Goal: Task Accomplishment & Management: Manage account settings

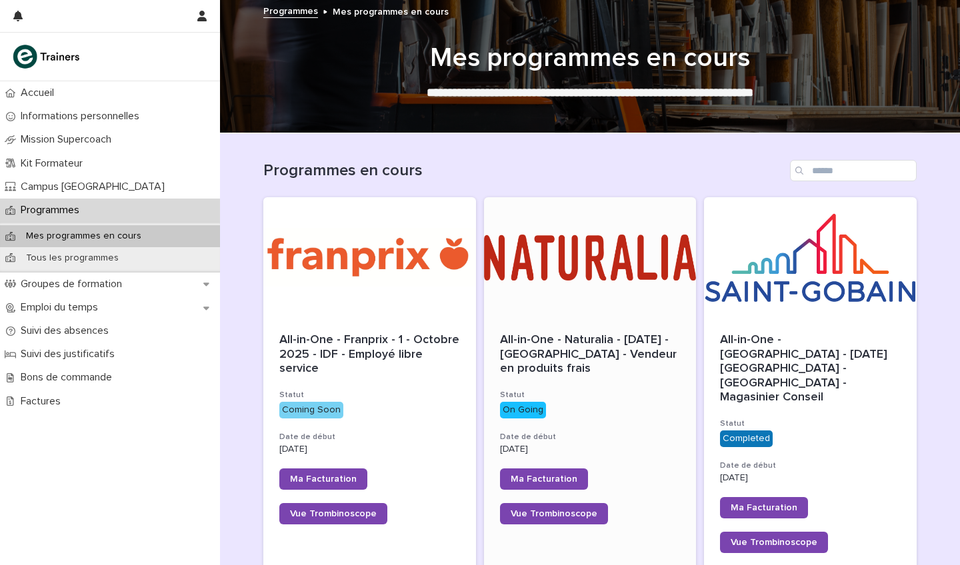
click at [574, 282] on div at bounding box center [590, 257] width 213 height 120
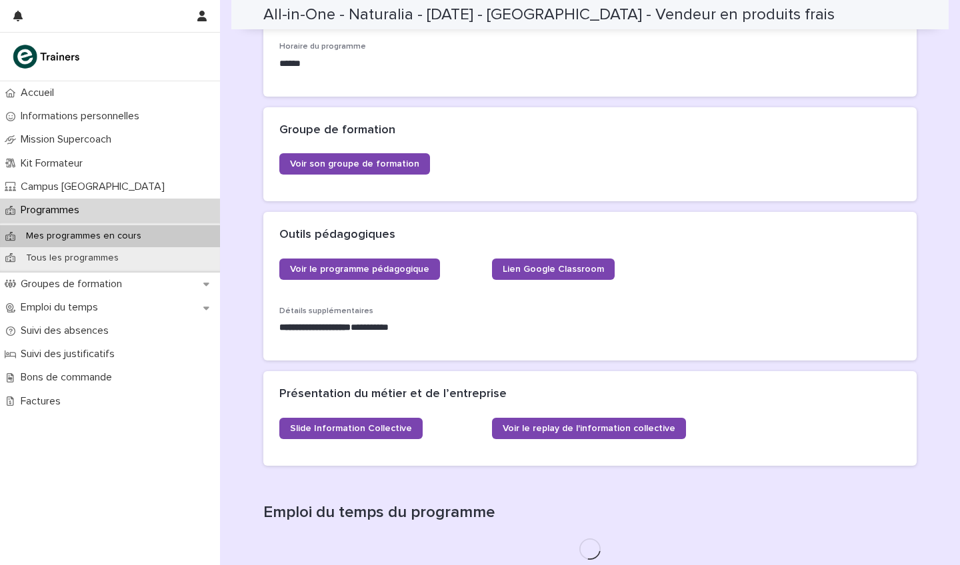
scroll to position [313, 0]
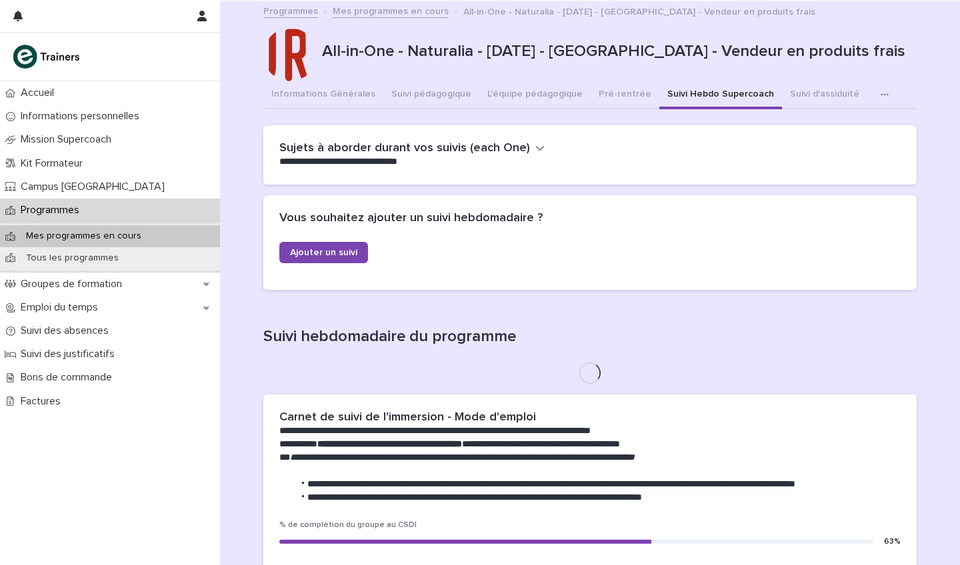
click at [681, 89] on button "Suivi Hebdo Supercoach" at bounding box center [720, 95] width 123 height 28
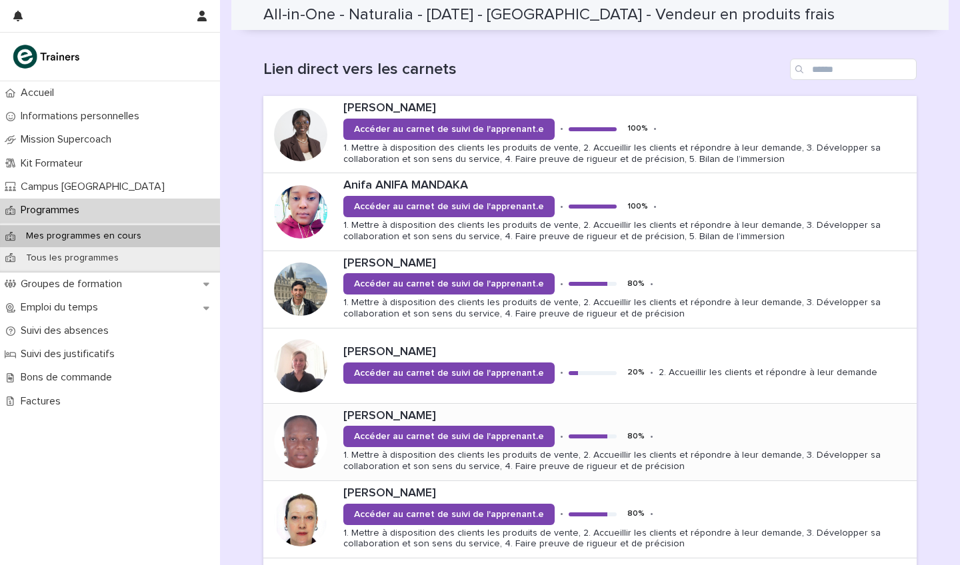
scroll to position [902, 0]
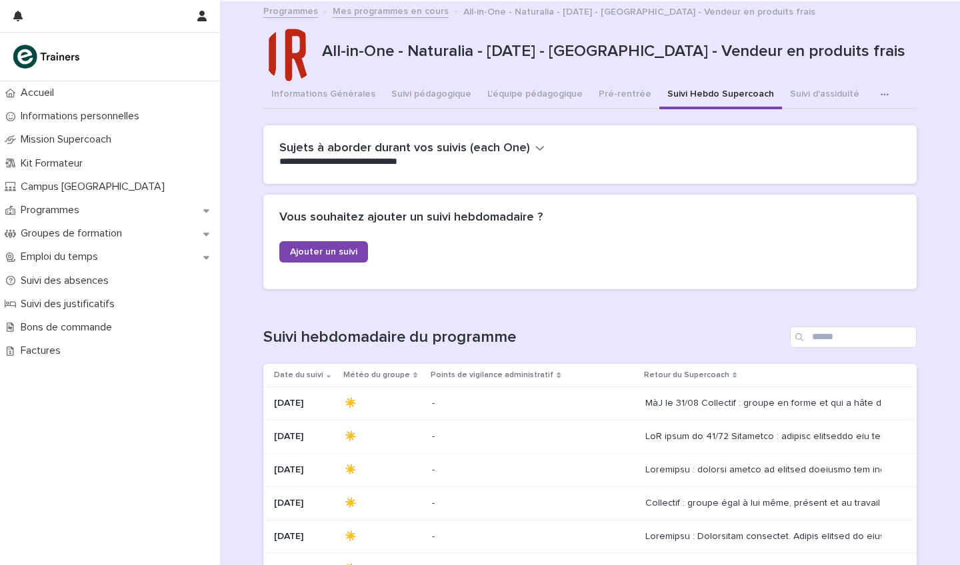
click at [873, 88] on button "button" at bounding box center [887, 94] width 29 height 27
click at [915, 84] on div "Informations Générales Suivi pédagogique L'équipe pédagogique Pré-rentrée Suivi…" at bounding box center [589, 95] width 653 height 28
click at [891, 81] on div "Informations Générales Suivi pédagogique L'équipe pédagogique Pré-rentrée Suivi…" at bounding box center [589, 95] width 653 height 28
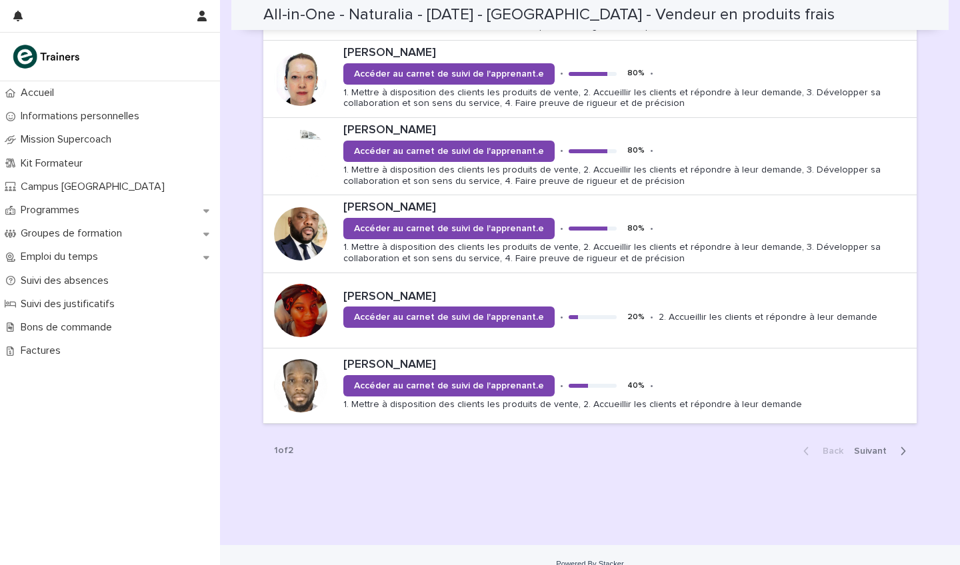
scroll to position [1342, 0]
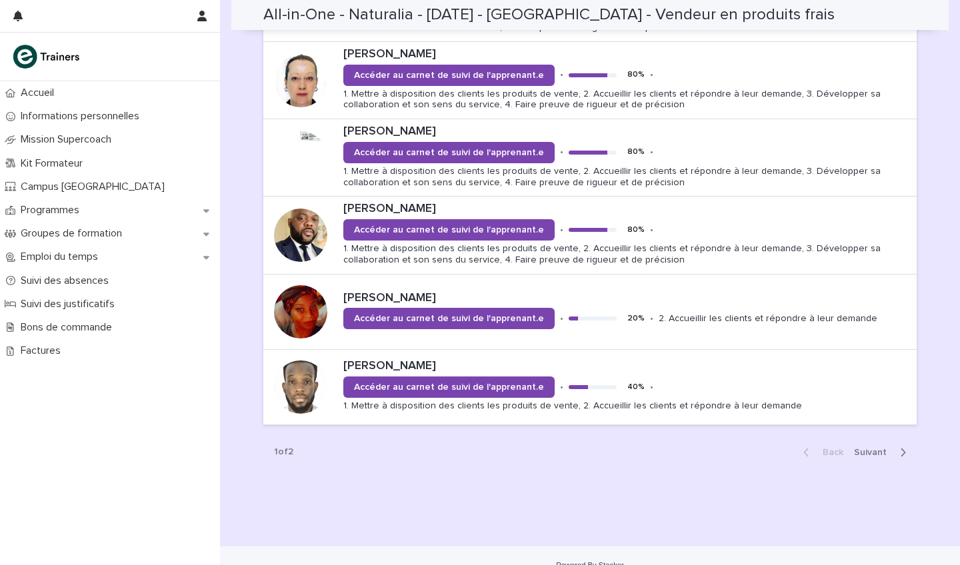
click at [873, 448] on span "Next" at bounding box center [874, 452] width 41 height 9
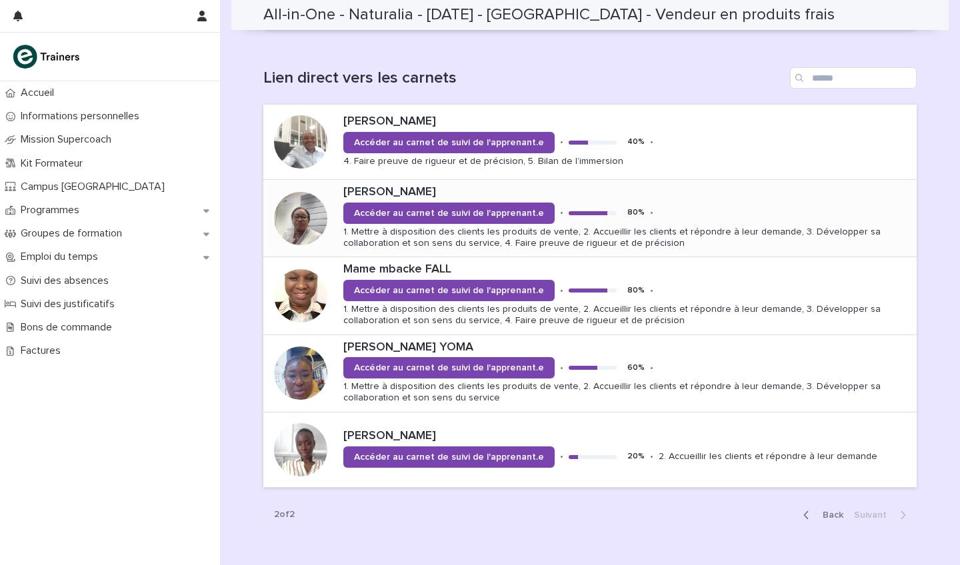
scroll to position [895, 0]
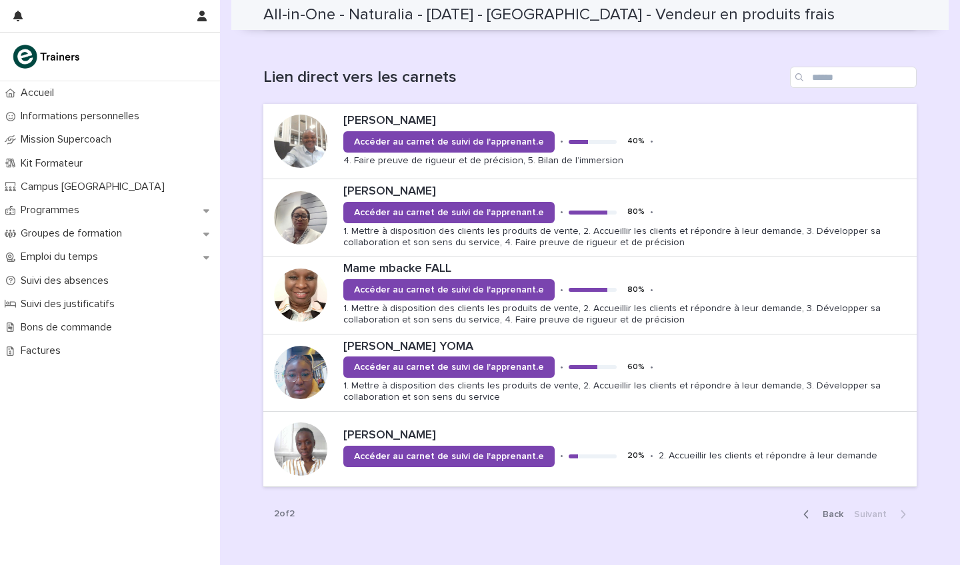
click at [821, 510] on span "Back" at bounding box center [829, 514] width 29 height 9
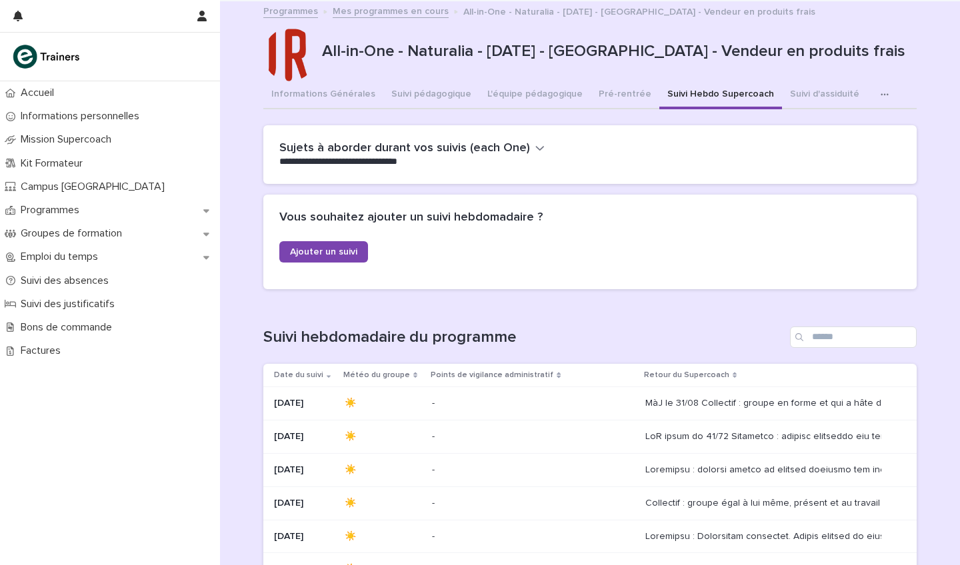
scroll to position [0, 0]
click at [80, 258] on p "Emploi du temps" at bounding box center [61, 257] width 93 height 13
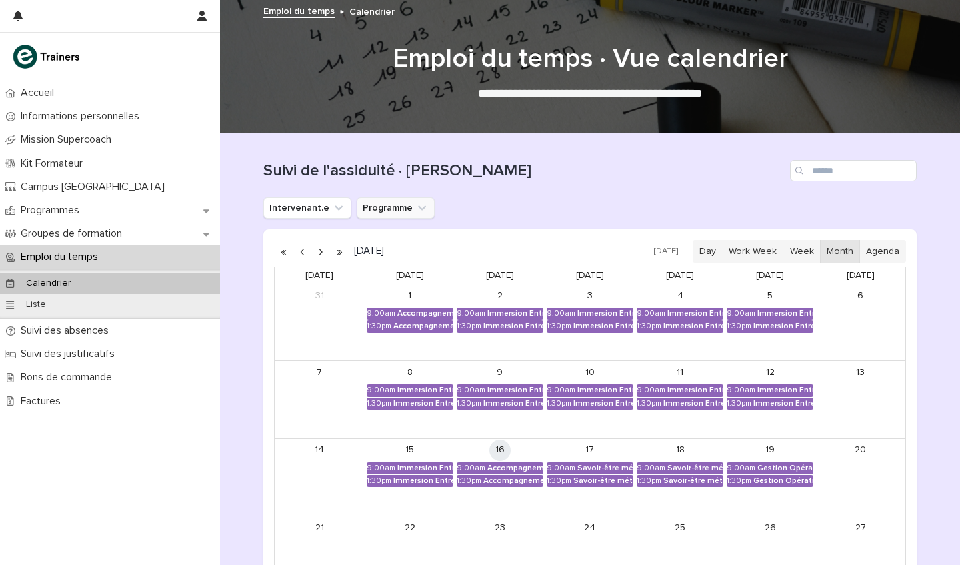
click at [407, 205] on button "Programme" at bounding box center [396, 207] width 78 height 21
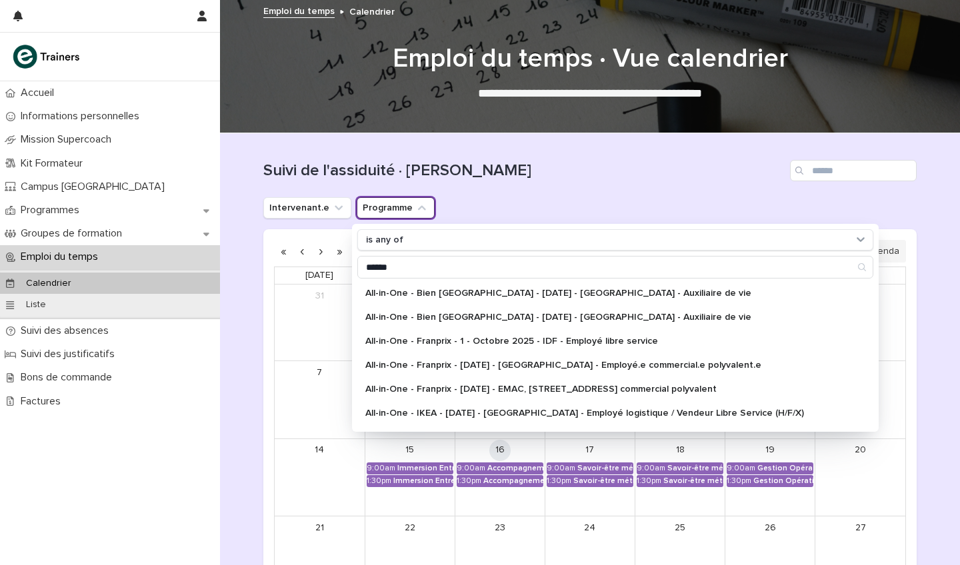
type input "******"
click at [558, 529] on p "All-in-One - Naturalia - [DATE] - [GEOGRAPHIC_DATA] - Vendeur en produits frais" at bounding box center [608, 533] width 487 height 9
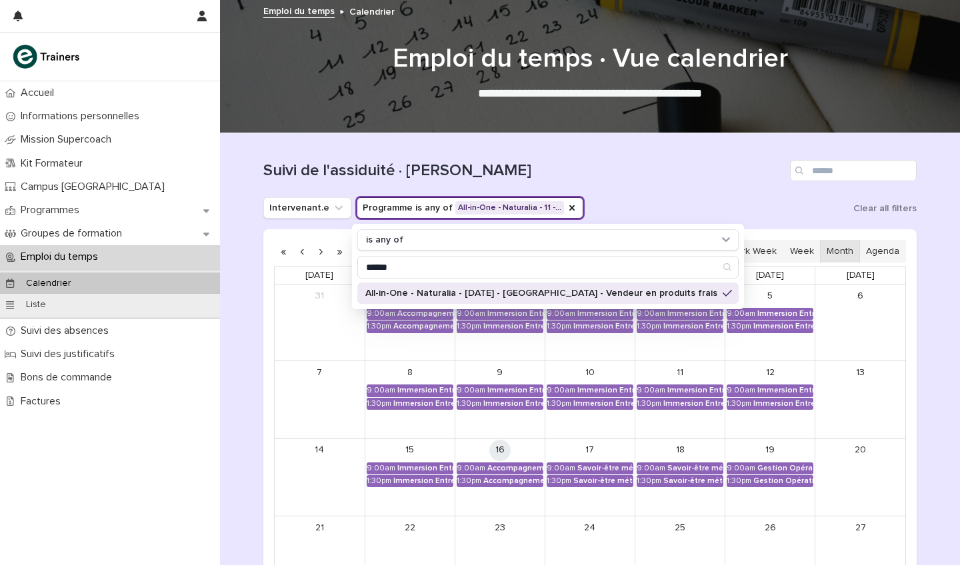
click at [667, 180] on div "Suivi de l'assiduité · [PERSON_NAME]" at bounding box center [589, 170] width 653 height 21
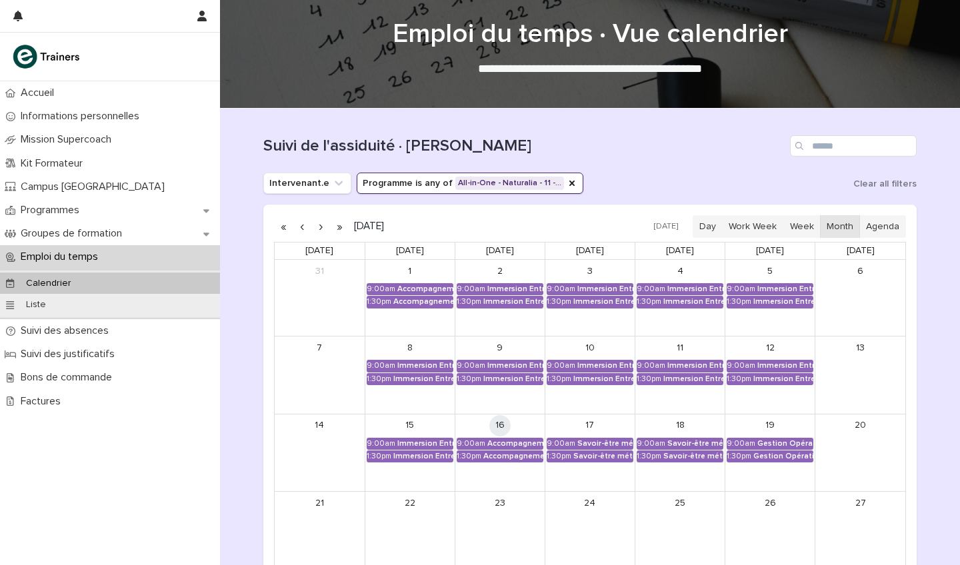
scroll to position [27, 0]
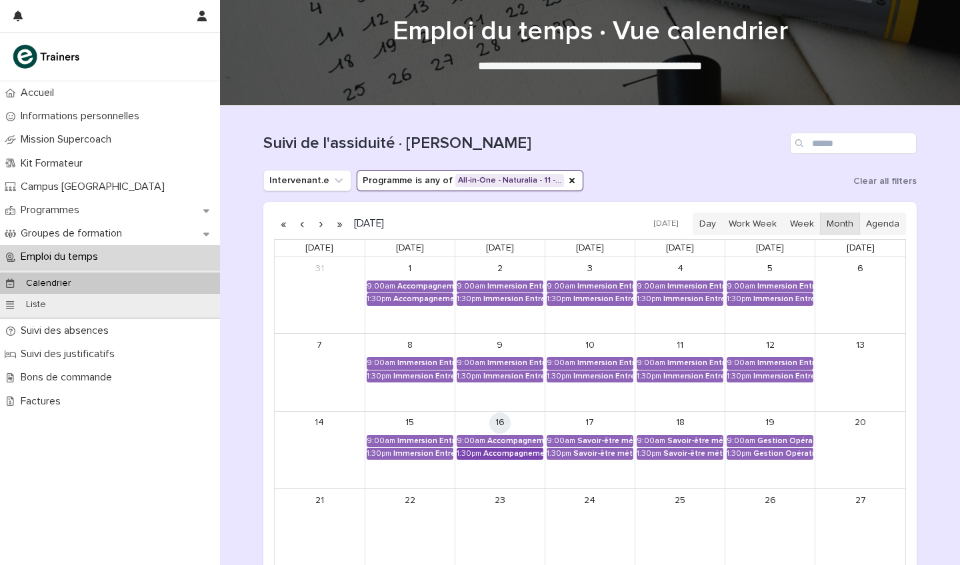
click at [516, 455] on div "Accompagnement Immersion - Retour de l'immersion tutorée" at bounding box center [513, 453] width 60 height 9
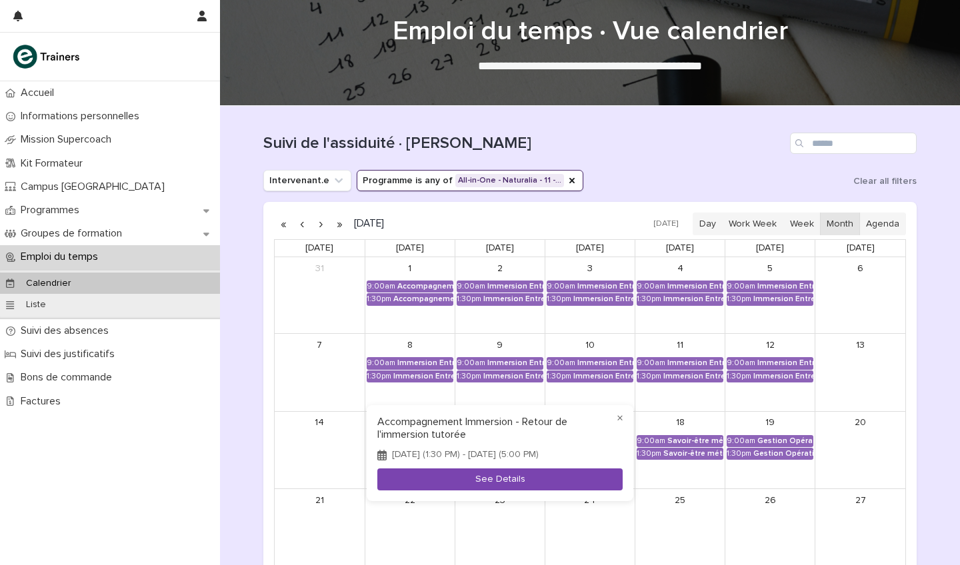
click at [538, 485] on button "See Details" at bounding box center [499, 480] width 245 height 22
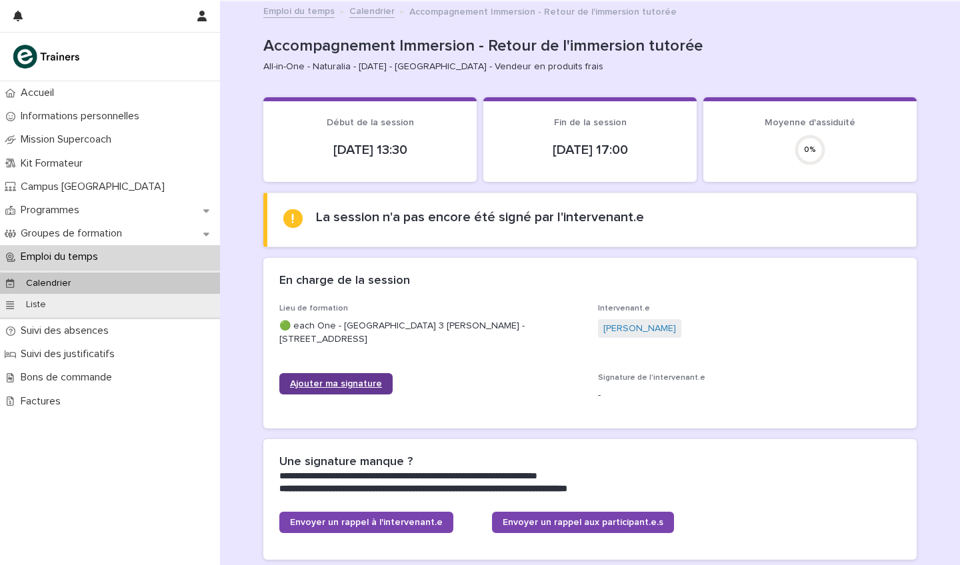
scroll to position [143, 0]
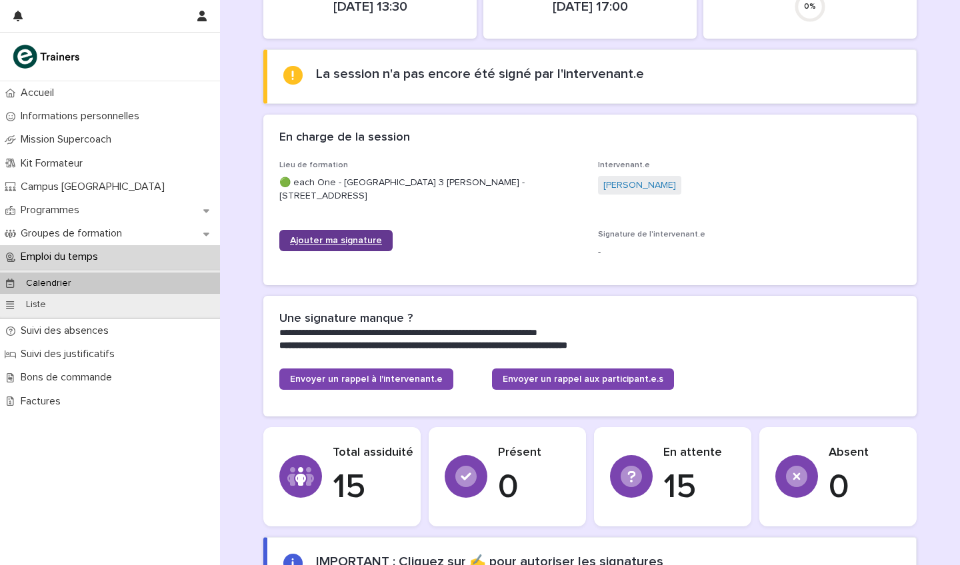
click at [359, 241] on span "Ajouter ma signature" at bounding box center [336, 240] width 92 height 9
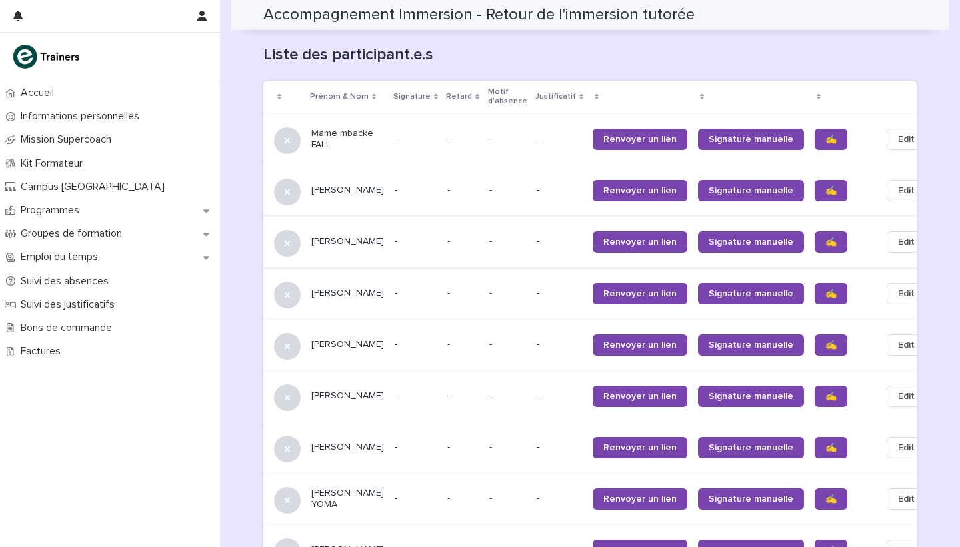
scroll to position [853, 0]
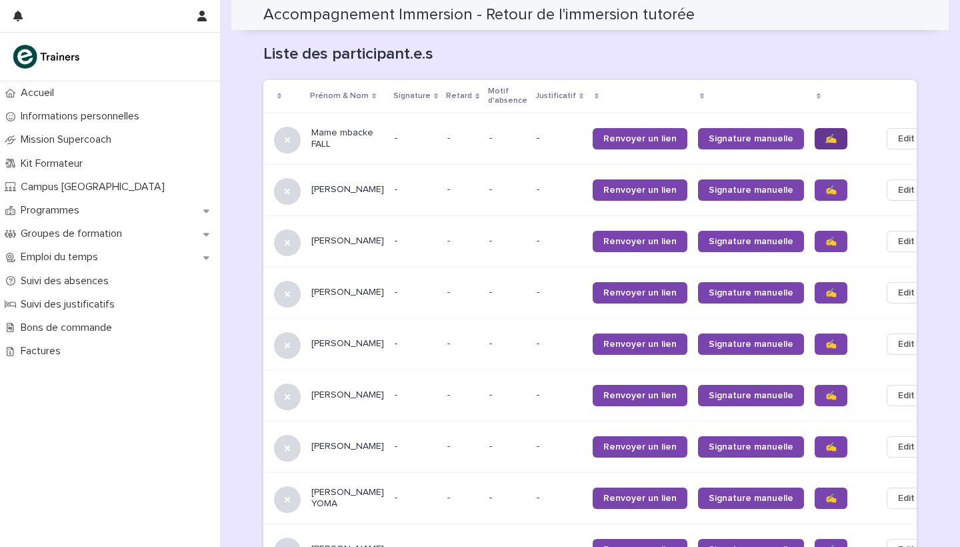
click at [825, 134] on span "✍️" at bounding box center [830, 138] width 11 height 9
click at [825, 185] on span "✍️" at bounding box center [830, 189] width 11 height 9
click at [825, 237] on span "✍️" at bounding box center [830, 241] width 11 height 9
click at [825, 288] on span "✍️" at bounding box center [830, 292] width 11 height 9
click at [825, 339] on span "✍️" at bounding box center [830, 343] width 11 height 9
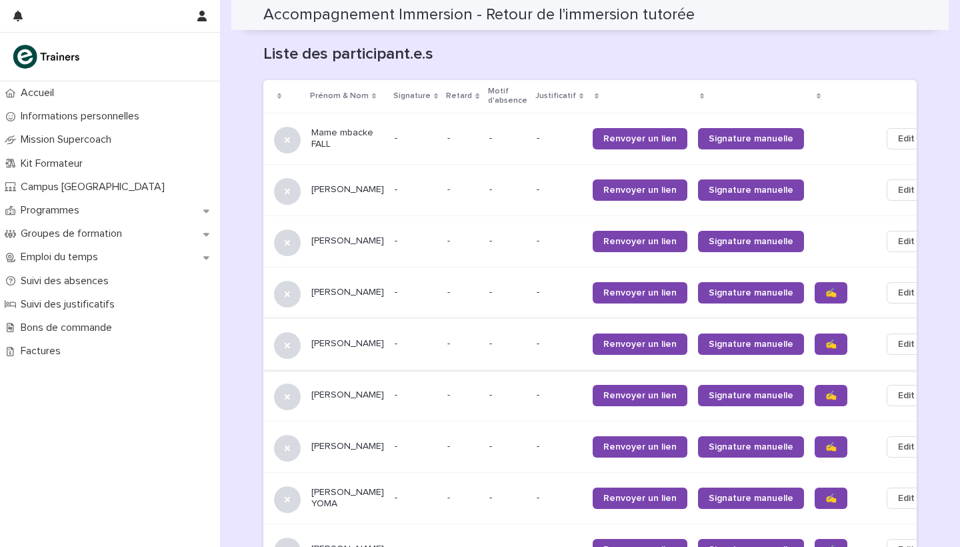
click at [825, 391] on span "✍️" at bounding box center [830, 395] width 11 height 9
click at [825, 442] on span "✍️" at bounding box center [830, 446] width 11 height 9
click at [825, 493] on span "✍️" at bounding box center [830, 497] width 11 height 9
click at [825, 545] on span "✍️" at bounding box center [830, 549] width 11 height 9
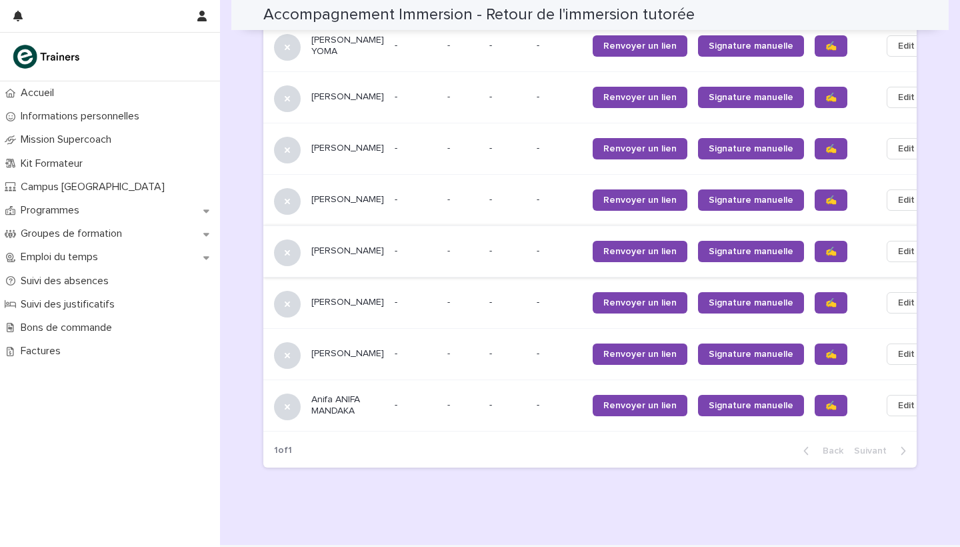
scroll to position [1331, 0]
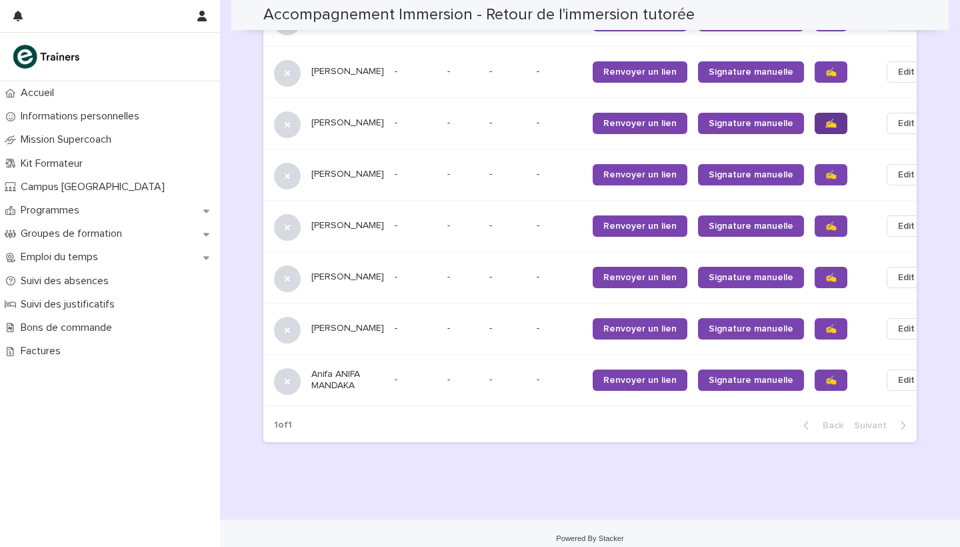
click at [825, 119] on span "✍️" at bounding box center [830, 123] width 11 height 9
click at [825, 170] on span "✍️" at bounding box center [830, 174] width 11 height 9
click at [815, 218] on link "✍️" at bounding box center [831, 225] width 33 height 21
click at [815, 270] on link "✍️" at bounding box center [831, 277] width 33 height 21
click at [825, 324] on span "✍️" at bounding box center [830, 328] width 11 height 9
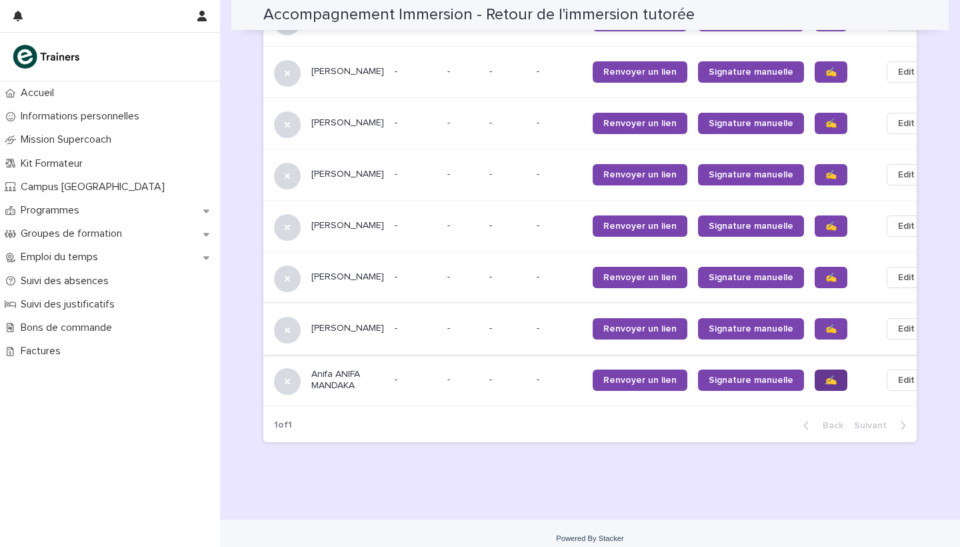
click at [815, 375] on link "✍️" at bounding box center [831, 379] width 33 height 21
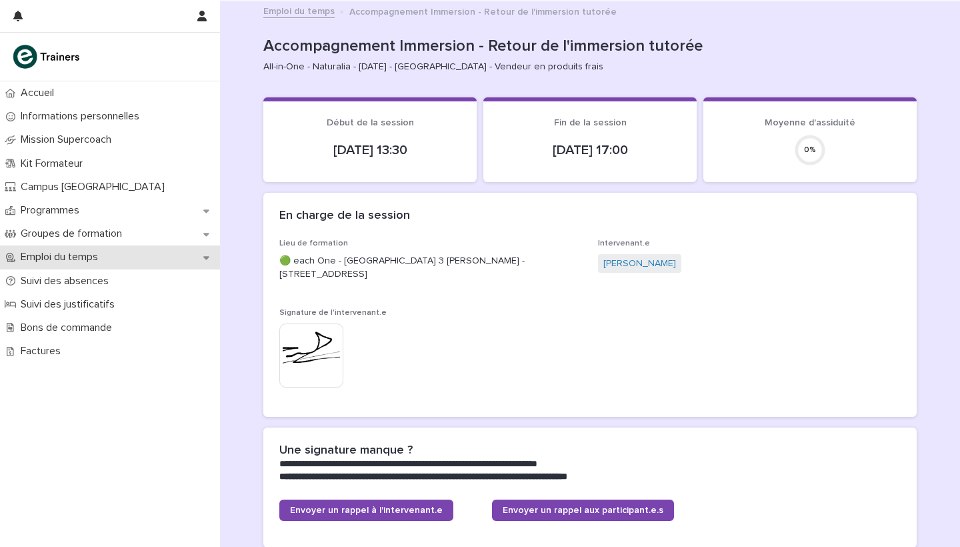
scroll to position [0, 0]
click at [81, 261] on p "Emploi du temps" at bounding box center [61, 257] width 93 height 13
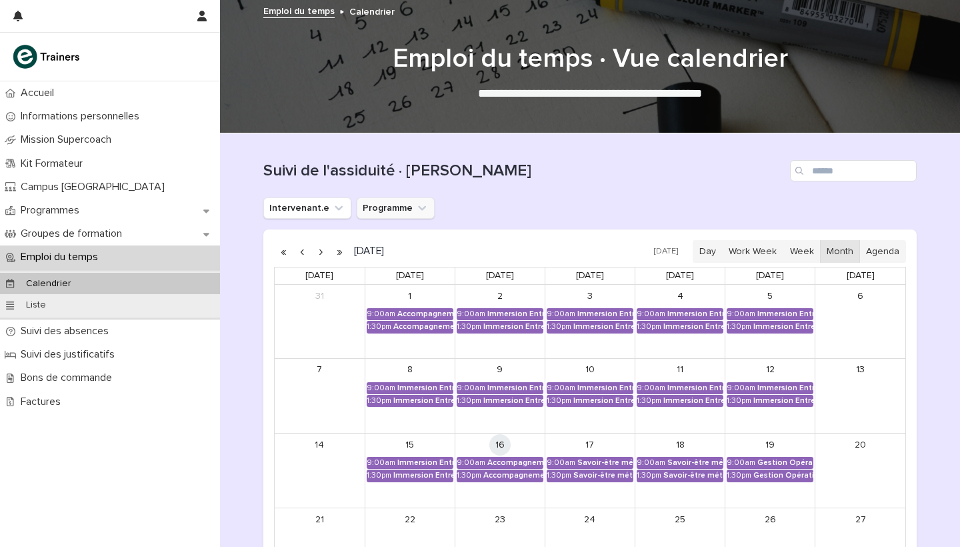
click at [415, 204] on icon "Programme" at bounding box center [421, 207] width 13 height 13
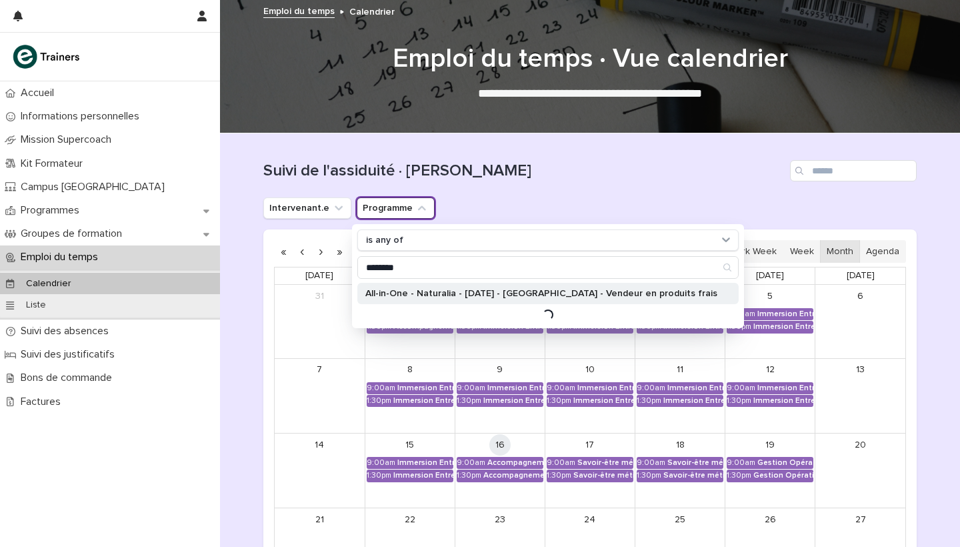
type input "********"
click at [495, 285] on div "All-in-One - Naturalia - [DATE] - [GEOGRAPHIC_DATA] - Vendeur en produits frais" at bounding box center [547, 293] width 381 height 21
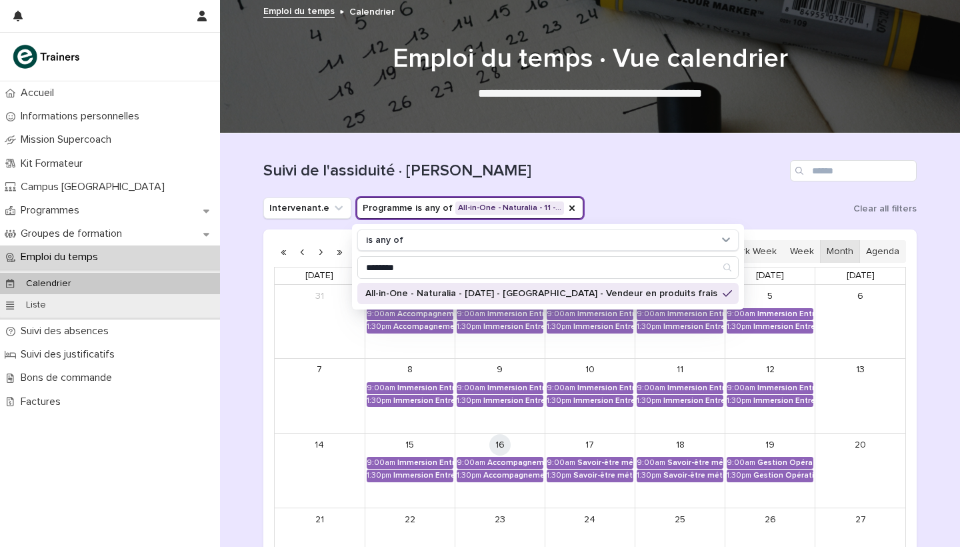
click at [621, 204] on div "Intervenant.e Programme is any of All-in-One - Naturalia - 11 -… is any of ****…" at bounding box center [589, 207] width 653 height 21
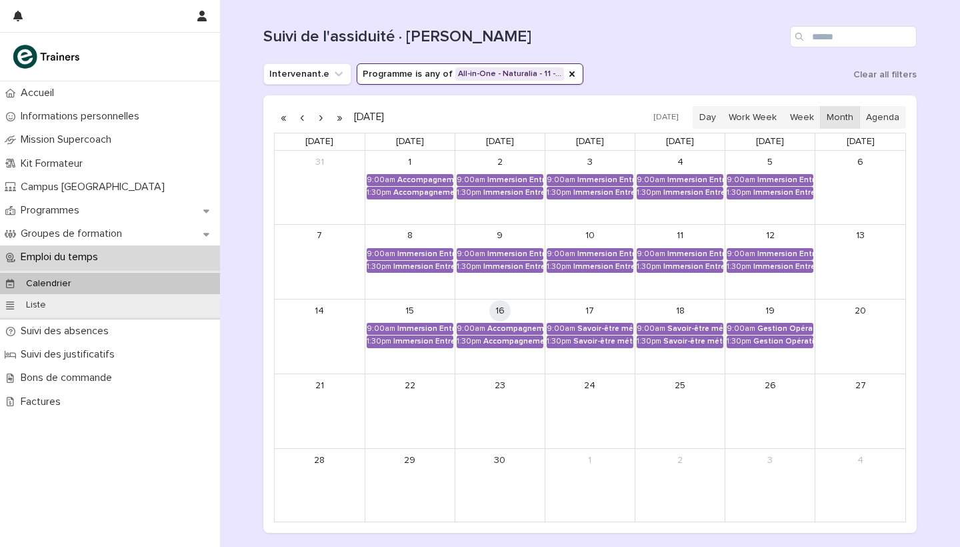
scroll to position [141, 0]
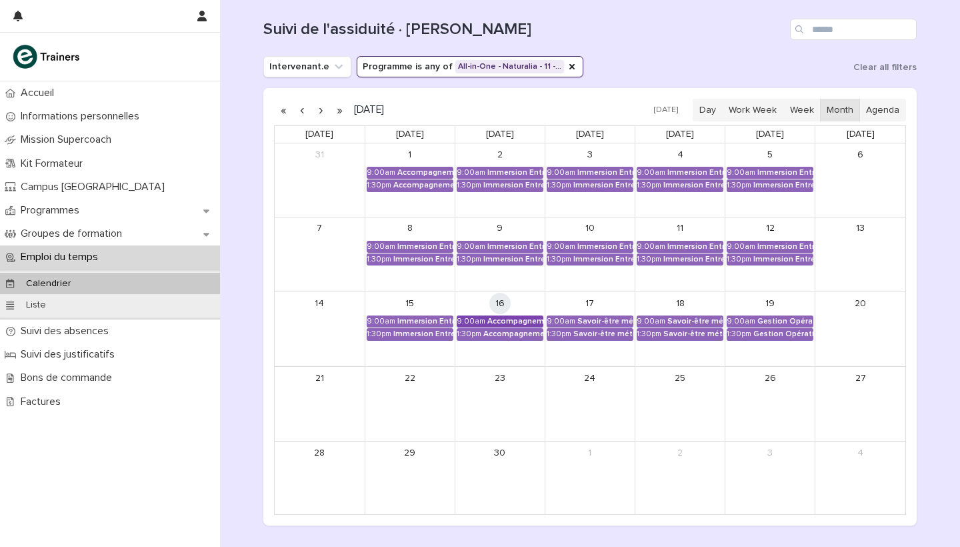
click at [521, 324] on div "Accompagnement Immersion - Retour de l'immersion tutorée" at bounding box center [515, 321] width 56 height 9
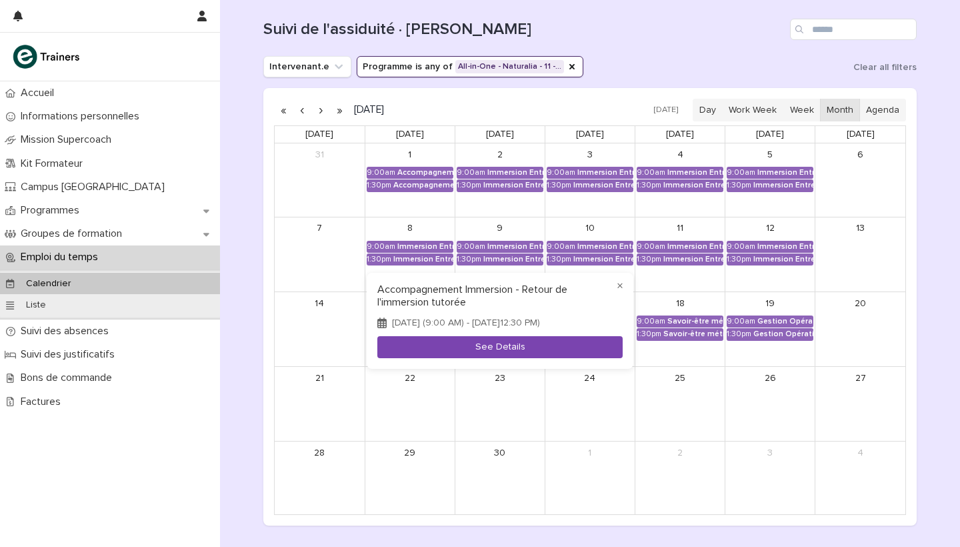
click at [531, 353] on button "See Details" at bounding box center [499, 347] width 245 height 22
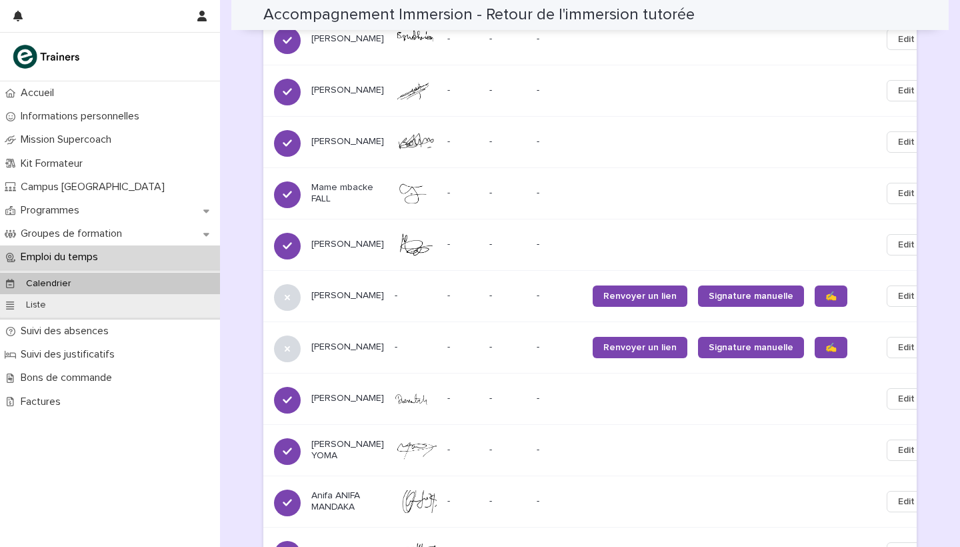
scroll to position [952, 0]
click at [898, 290] on span "Edit" at bounding box center [906, 296] width 17 height 13
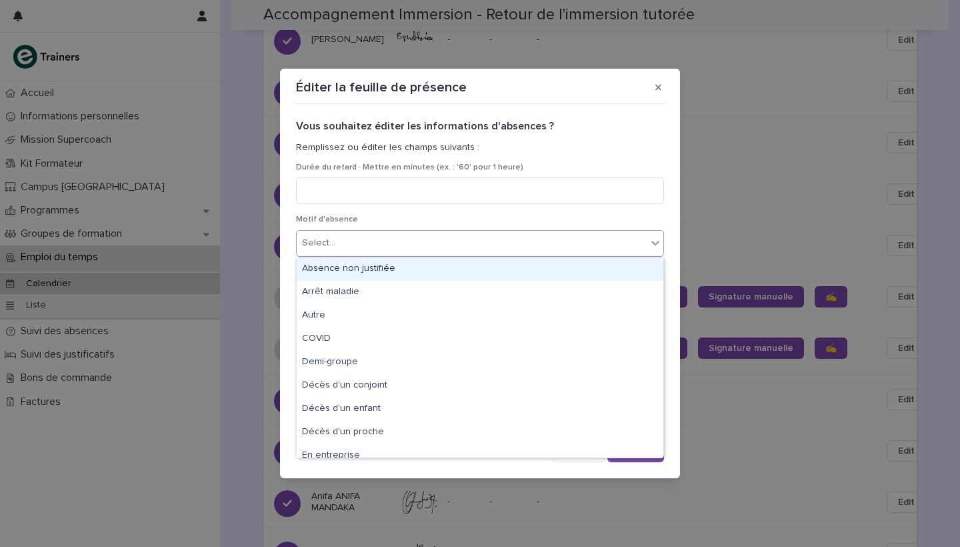
click at [407, 240] on div "Select..." at bounding box center [472, 243] width 350 height 22
click at [383, 265] on div "Absence non justifiée" at bounding box center [480, 268] width 367 height 23
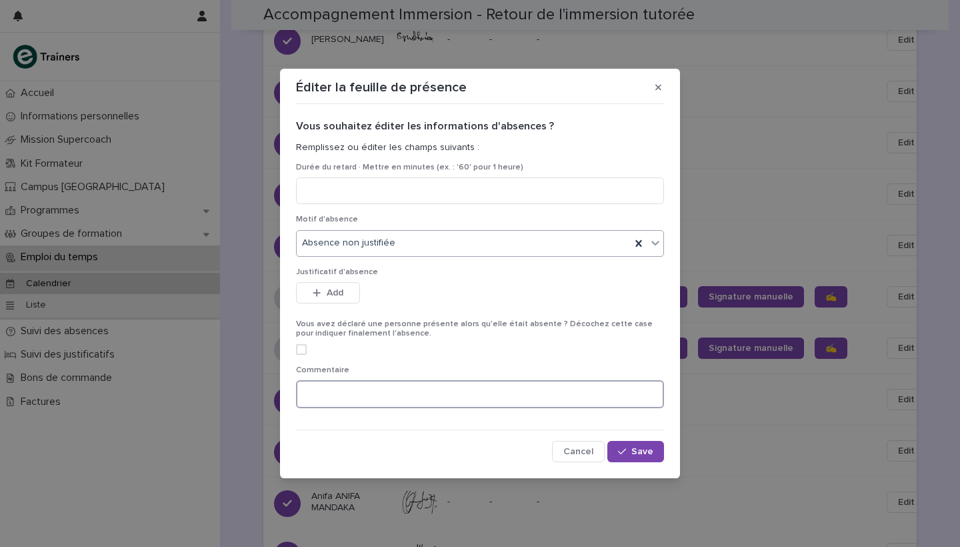
click at [370, 385] on textarea at bounding box center [480, 394] width 368 height 28
click at [661, 88] on icon "button" at bounding box center [658, 87] width 6 height 9
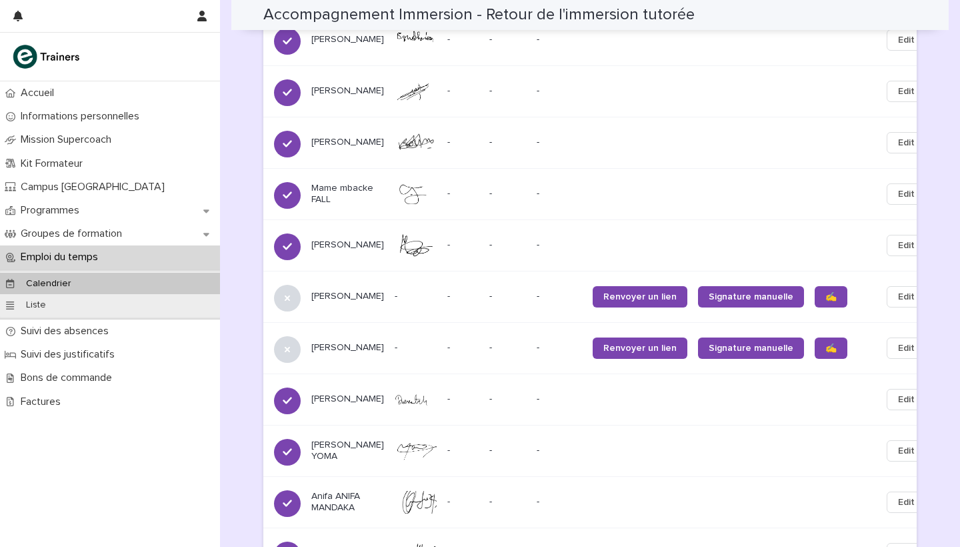
click at [898, 290] on span "Edit" at bounding box center [906, 296] width 17 height 13
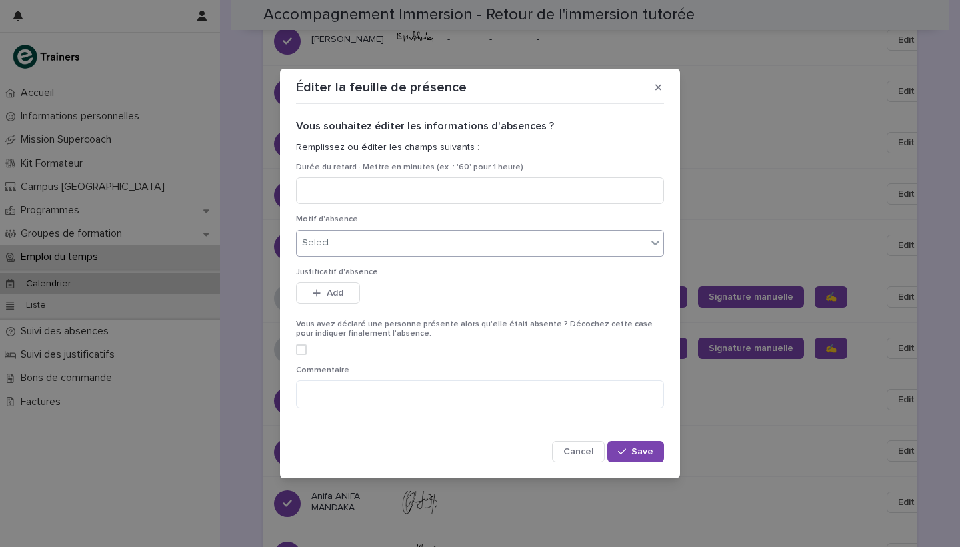
click at [417, 232] on div "Select..." at bounding box center [472, 243] width 350 height 22
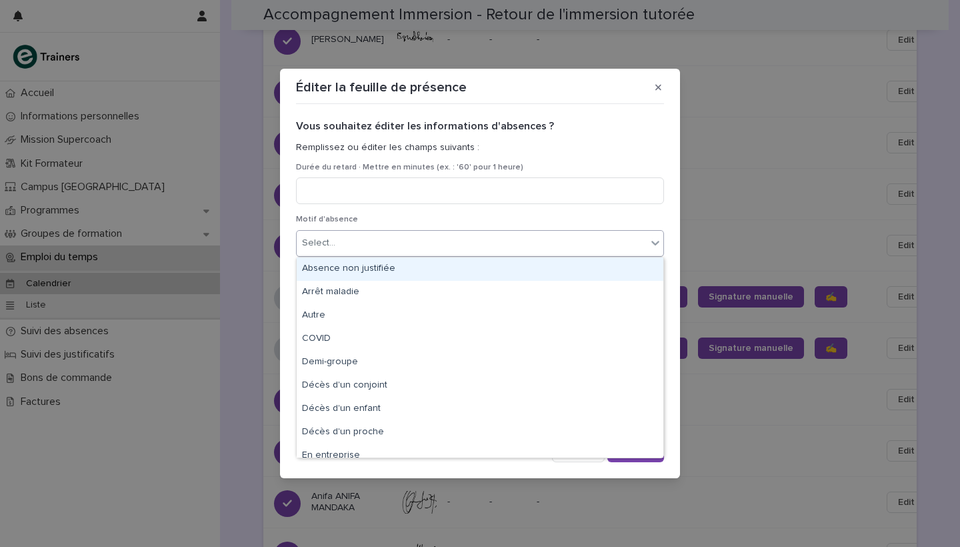
click at [404, 267] on div "Absence non justifiée" at bounding box center [480, 268] width 367 height 23
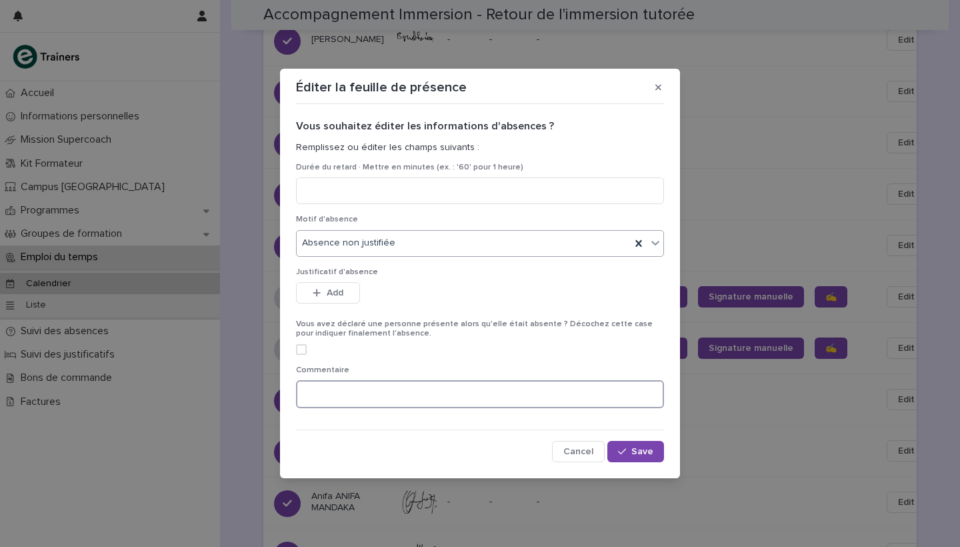
click at [407, 391] on textarea at bounding box center [480, 394] width 368 height 28
click at [532, 395] on textarea "**********" at bounding box center [480, 394] width 368 height 28
drag, startPoint x: 634, startPoint y: 396, endPoint x: 591, endPoint y: 396, distance: 42.7
click at [591, 396] on textarea "**********" at bounding box center [480, 394] width 368 height 28
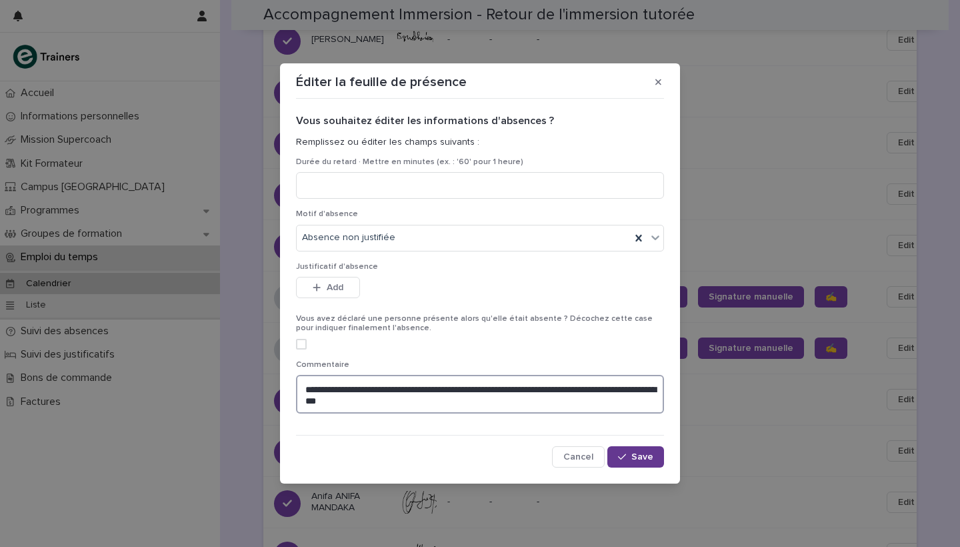
type textarea "**********"
click at [654, 460] on button "Save" at bounding box center [635, 456] width 57 height 21
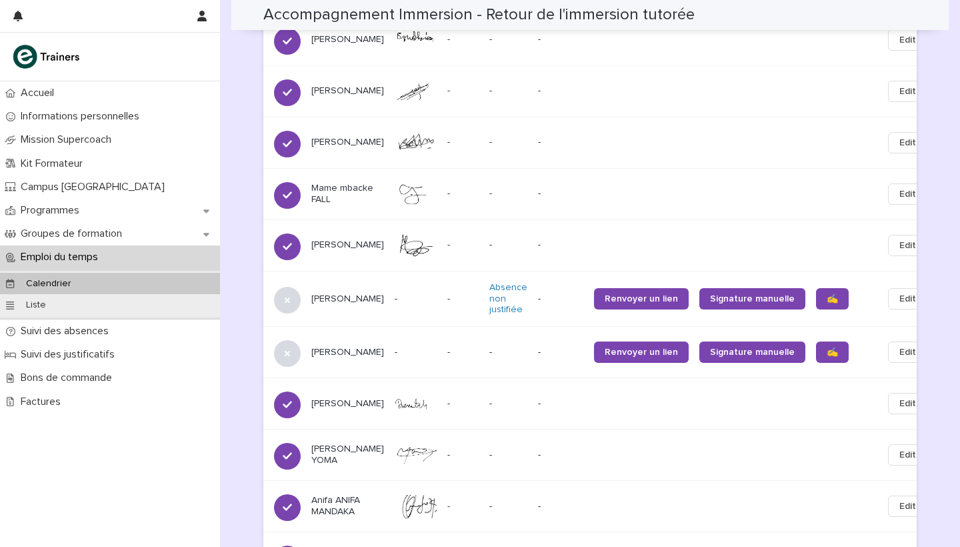
click at [899, 345] on span "Edit" at bounding box center [907, 351] width 17 height 13
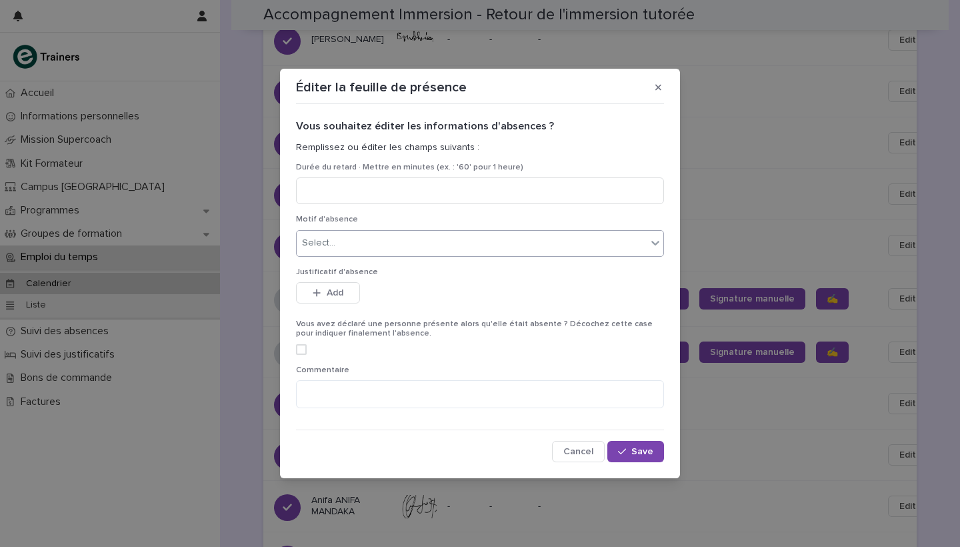
click at [433, 230] on div "Select..." at bounding box center [480, 243] width 368 height 27
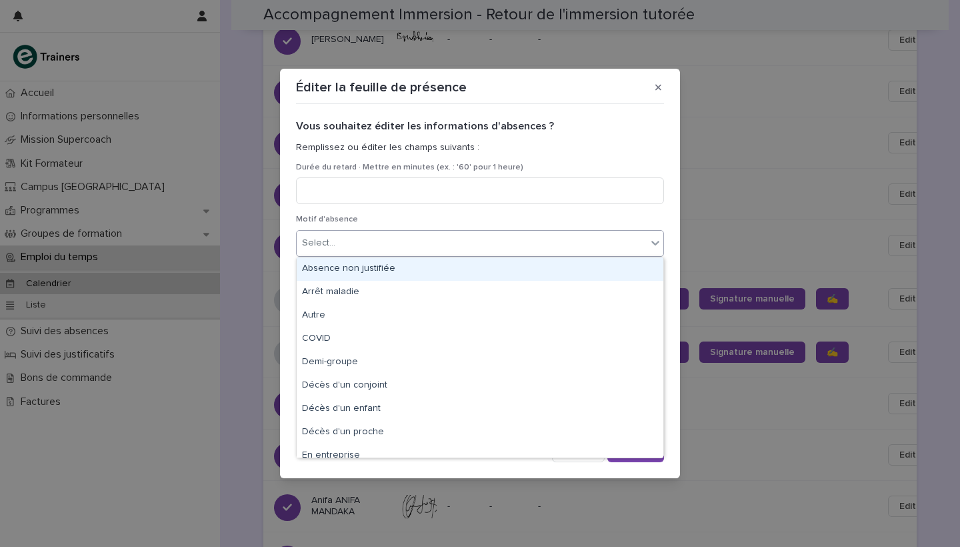
click at [401, 274] on div "Absence non justifiée" at bounding box center [480, 268] width 367 height 23
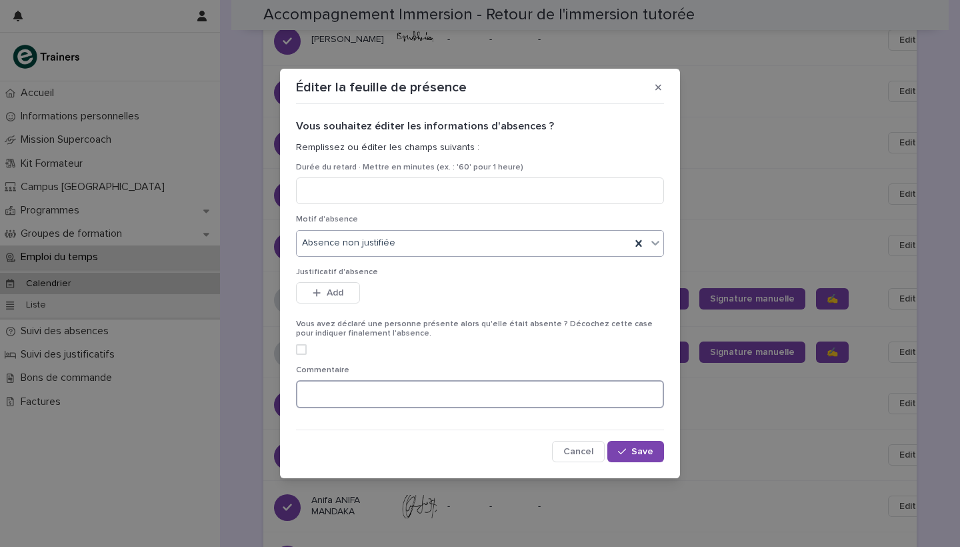
click at [381, 403] on textarea at bounding box center [480, 394] width 368 height 28
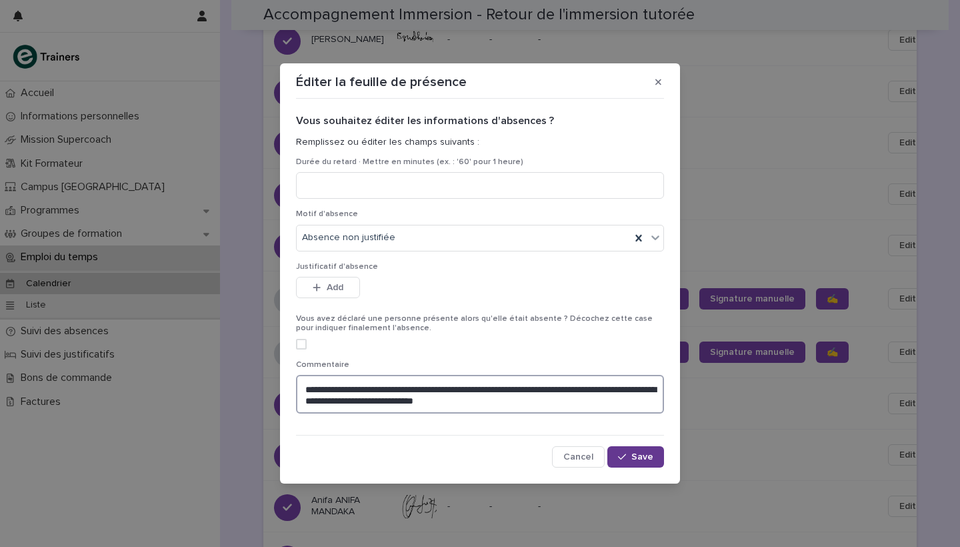
type textarea "**********"
click at [633, 457] on span "Save" at bounding box center [642, 456] width 22 height 9
